Goal: Navigation & Orientation: Go to known website

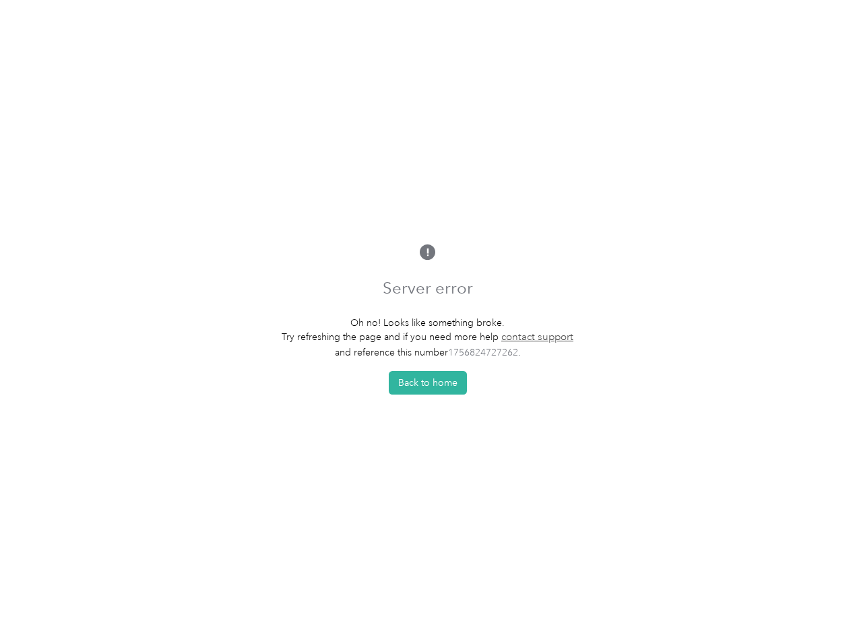
click at [427, 319] on p "Oh no! Looks like something broke." at bounding box center [428, 323] width 292 height 14
click at [431, 387] on button "Back to home" at bounding box center [428, 383] width 78 height 24
